Goal: Task Accomplishment & Management: Complete application form

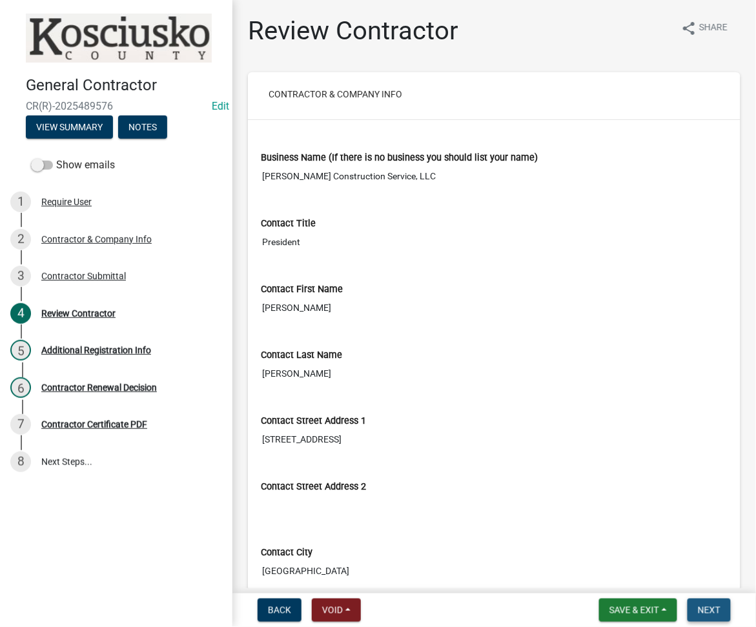
click at [712, 611] on span "Next" at bounding box center [709, 610] width 23 height 10
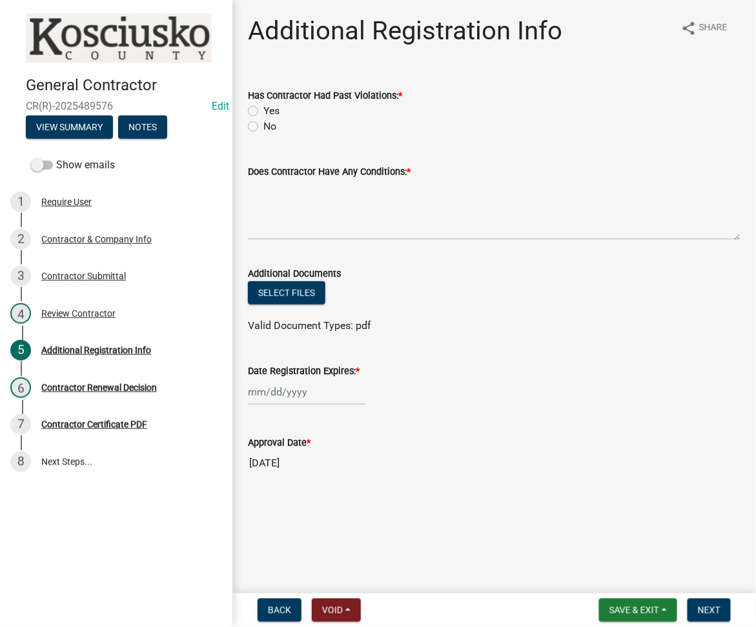
click at [263, 125] on label "No" at bounding box center [269, 126] width 13 height 15
click at [263, 125] on input "No" at bounding box center [267, 123] width 8 height 8
radio input "true"
click at [376, 221] on textarea "Does Contractor Have Any Conditions: *" at bounding box center [494, 209] width 493 height 61
type textarea "none"
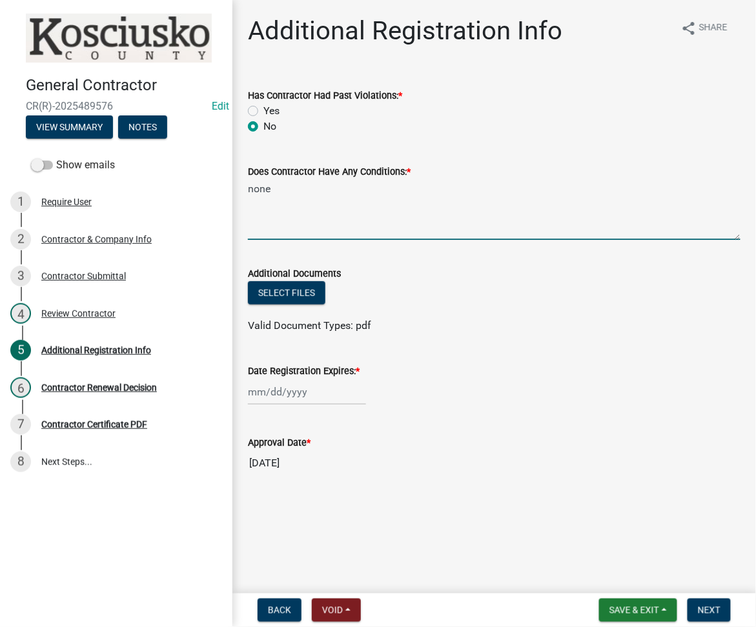
click at [269, 389] on div at bounding box center [307, 392] width 118 height 26
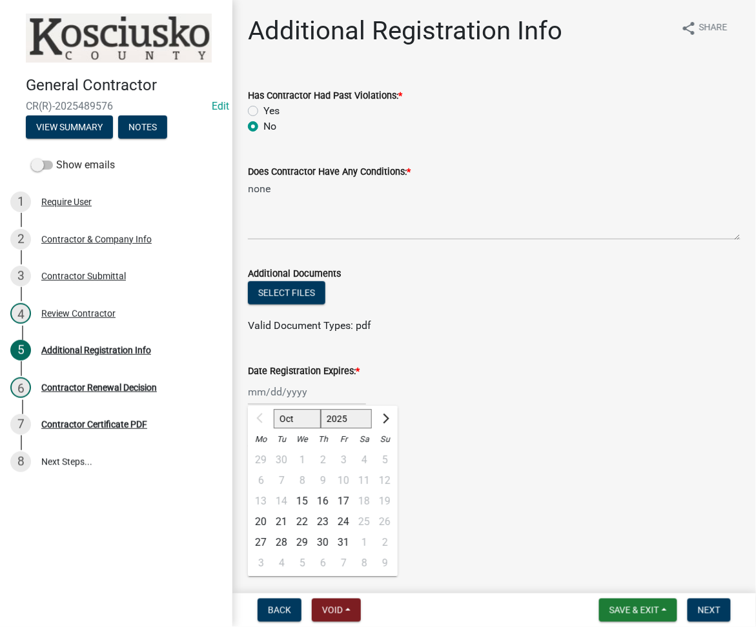
click at [260, 429] on div "Mo" at bounding box center [260, 439] width 21 height 21
click at [352, 413] on select "2025 2026 2027 2028 2029 2030 2031 2032 2033 2034 2035 2036 2037 2038 2039 2040…" at bounding box center [347, 419] width 52 height 19
select select "2026"
click at [321, 410] on select "2025 2026 2027 2028 2029 2030 2031 2032 2033 2034 2035 2036 2037 2038 2039 2040…" at bounding box center [347, 419] width 52 height 19
click at [322, 504] on div "15" at bounding box center [322, 501] width 21 height 21
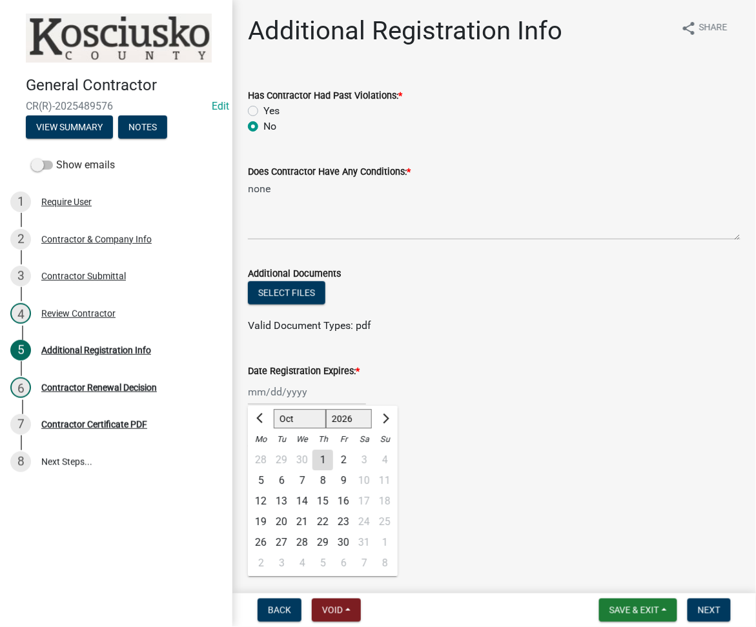
type input "[DATE]"
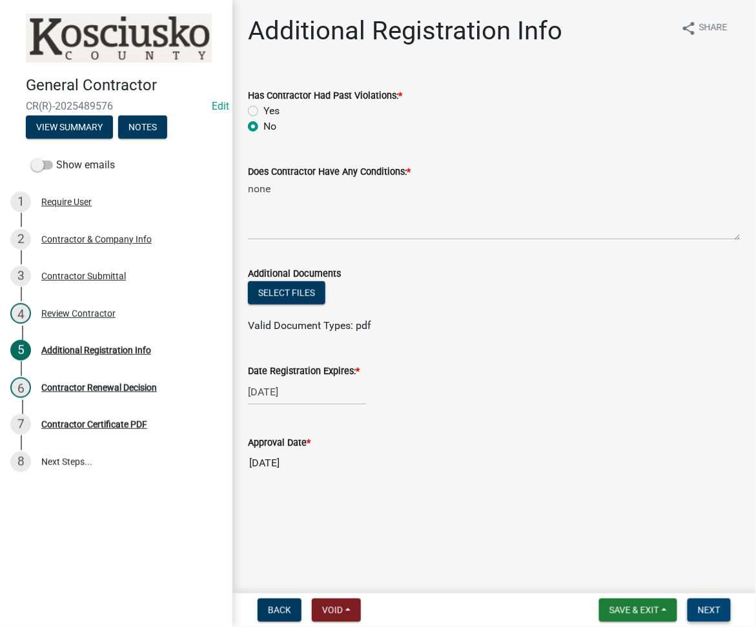
click at [714, 601] on button "Next" at bounding box center [708, 610] width 43 height 23
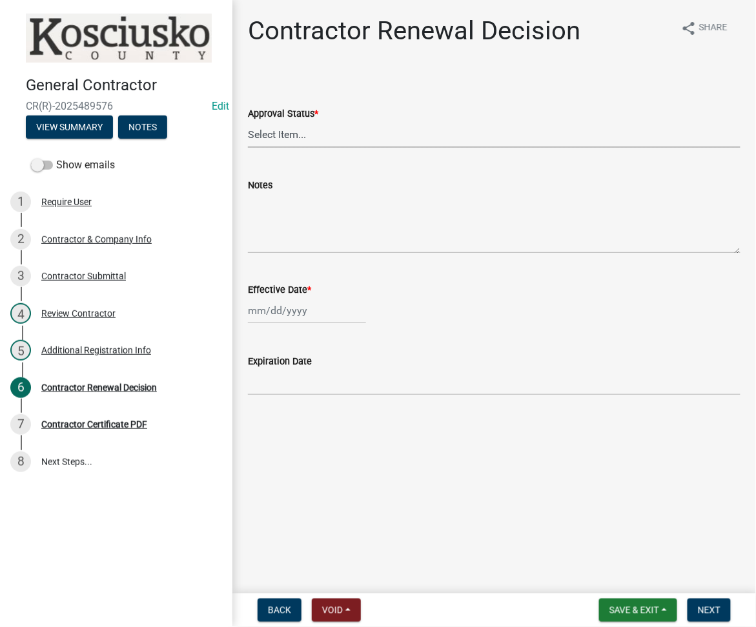
click at [348, 130] on select "Select Item... Approved Denied" at bounding box center [494, 134] width 493 height 26
click at [248, 121] on select "Select Item... Approved Denied" at bounding box center [494, 134] width 493 height 26
select select "30db8998-795d-4bbe-8e49-f1ade8865815"
select select "10"
select select "2025"
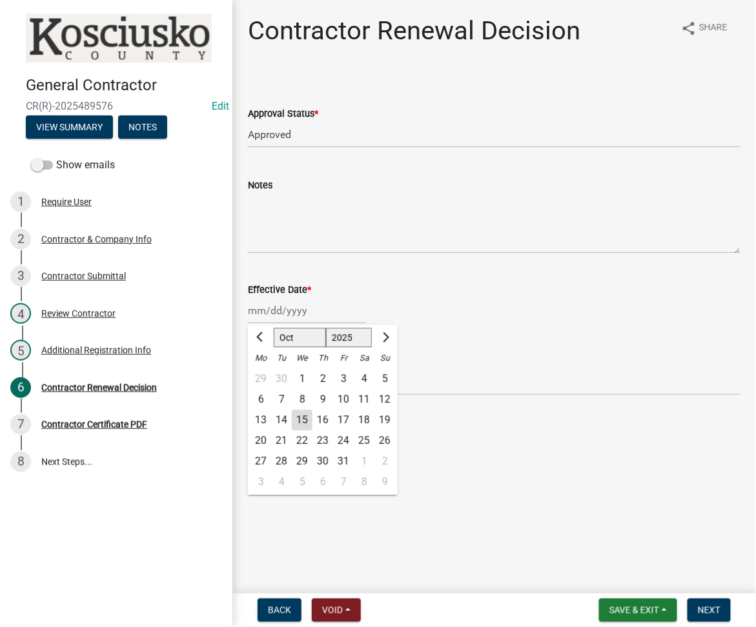
click at [279, 309] on div "[PERSON_NAME] Feb Mar Apr [PERSON_NAME][DATE] Oct Nov [DATE] 1526 1527 1528 152…" at bounding box center [307, 311] width 118 height 26
click at [294, 421] on div "15" at bounding box center [302, 420] width 21 height 21
type input "[DATE]"
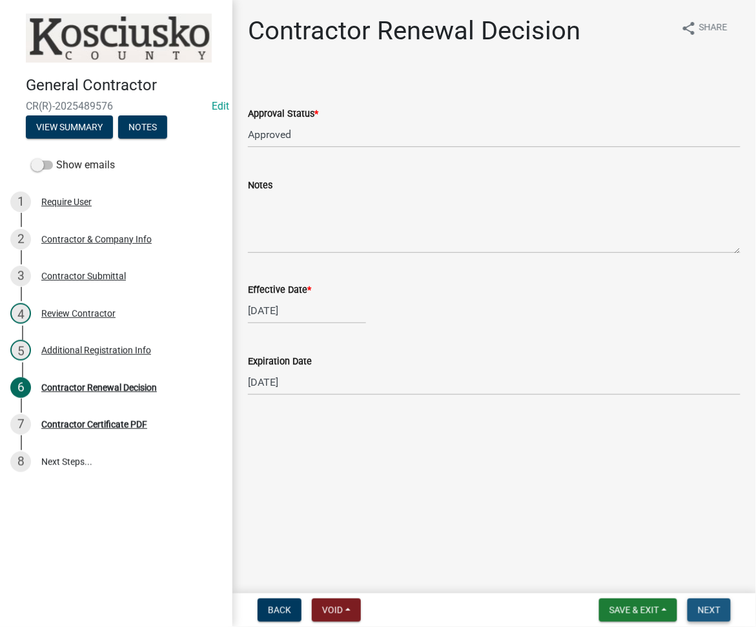
click at [703, 609] on span "Next" at bounding box center [709, 610] width 23 height 10
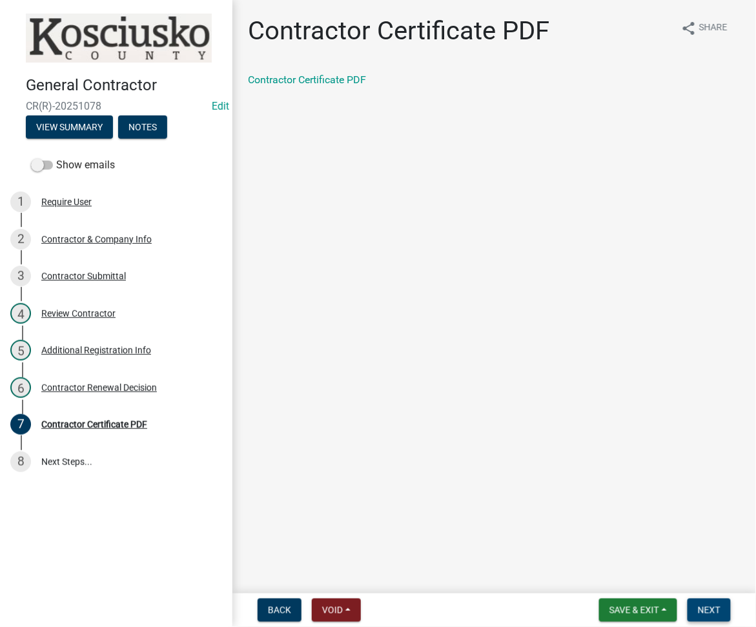
click at [713, 611] on span "Next" at bounding box center [709, 610] width 23 height 10
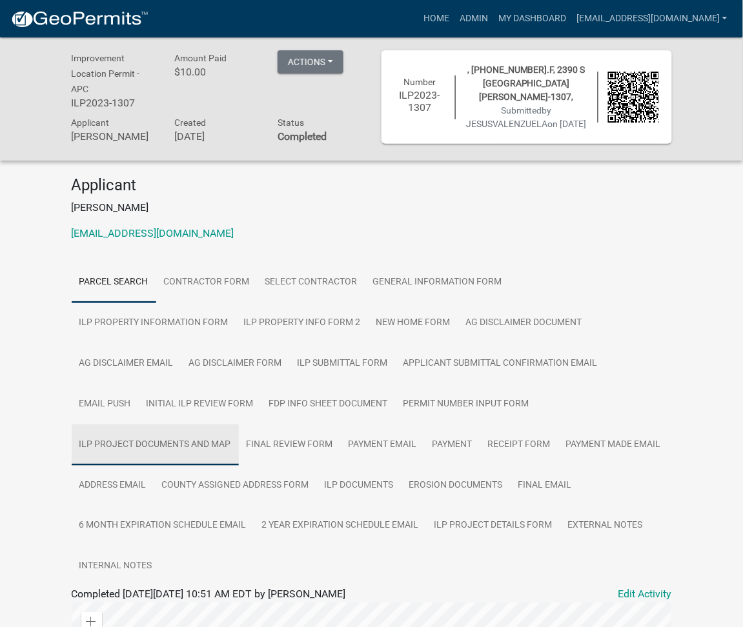
click at [239, 425] on link "ILP Project Documents and Map" at bounding box center [155, 445] width 167 height 41
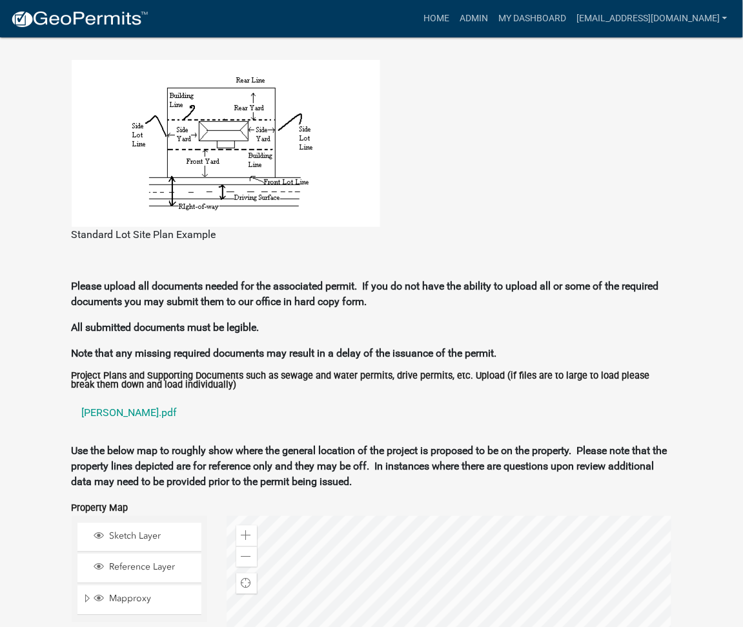
scroll to position [1147, 0]
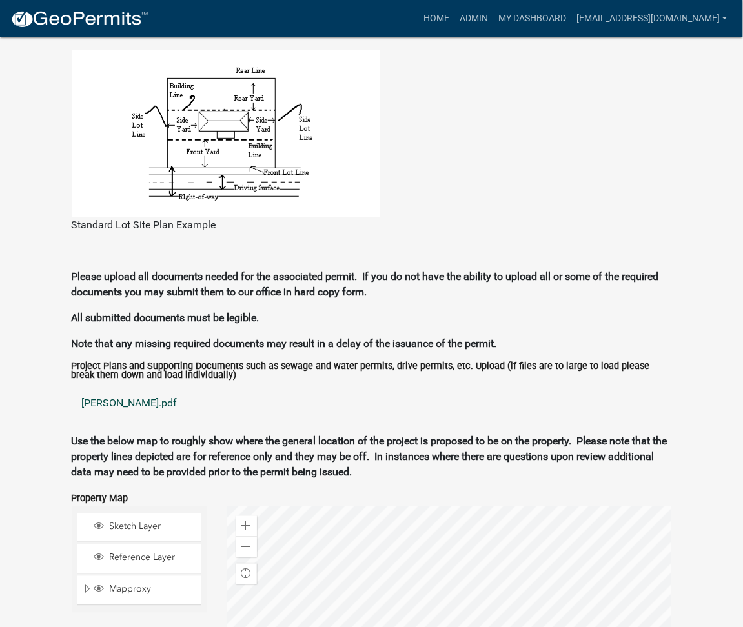
click at [114, 388] on link "valenzuela.pdf" at bounding box center [372, 403] width 600 height 31
